Goal: Check status

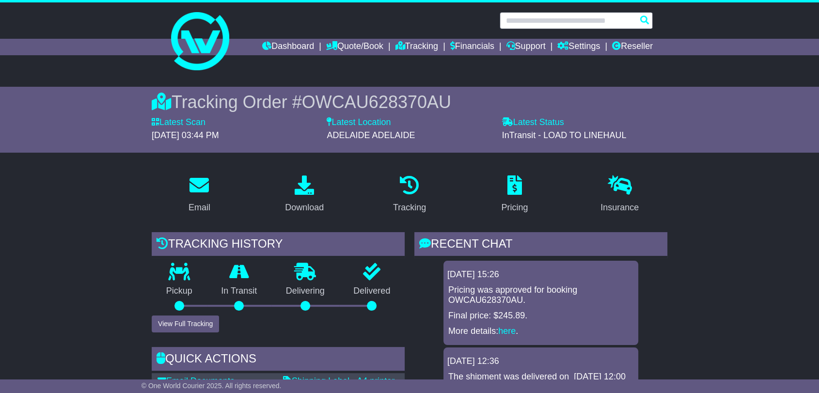
click at [584, 15] on input "text" at bounding box center [576, 20] width 153 height 17
paste input "**********"
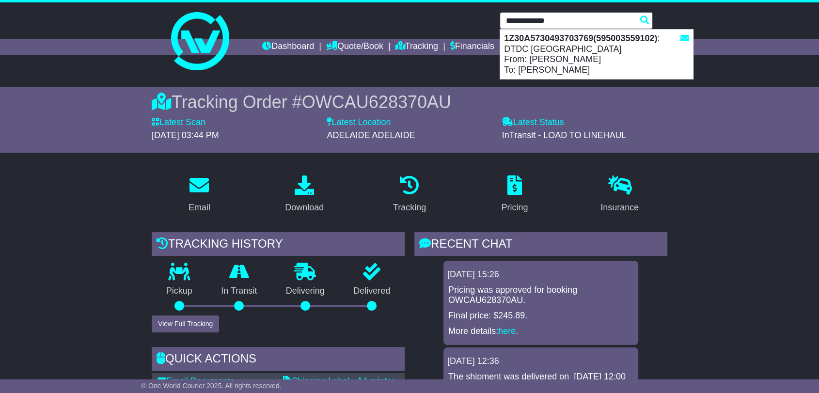
click at [571, 61] on div "1Z30A5730493703769(595003559102) : DTDC Australia From: Shione Wakabayashi To: …" at bounding box center [596, 54] width 193 height 49
type input "**********"
